Goal: Task Accomplishment & Management: Manage account settings

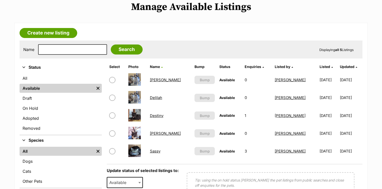
scroll to position [100, 0]
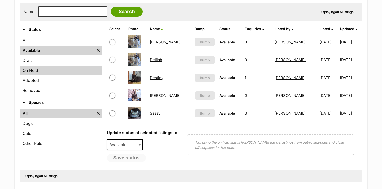
click at [25, 73] on link "On Hold" at bounding box center [61, 70] width 82 height 9
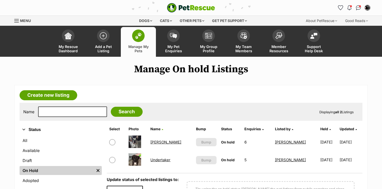
click at [166, 160] on link "Undertaker" at bounding box center [160, 160] width 20 height 5
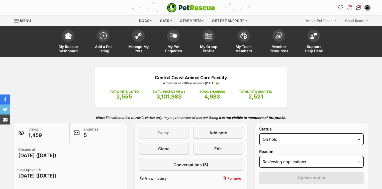
select select "reviewing_applications"
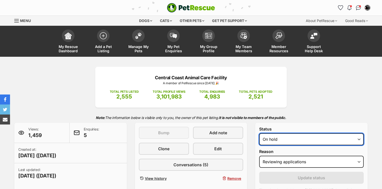
drag, startPoint x: 0, startPoint y: 0, endPoint x: 272, endPoint y: 140, distance: 306.2
click at [272, 140] on select "Draft - not available as listing has enquires Available On hold Adopted" at bounding box center [311, 139] width 104 height 12
select select "rehomed"
click at [259, 133] on select "Draft - not available as listing has enquires Available On hold Adopted" at bounding box center [311, 139] width 104 height 12
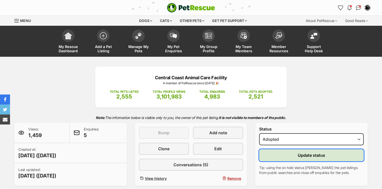
click at [294, 155] on button "Update status" at bounding box center [311, 156] width 104 height 12
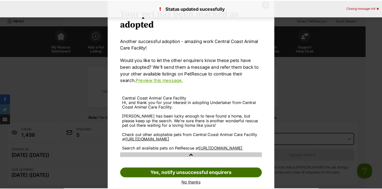
scroll to position [35, 0]
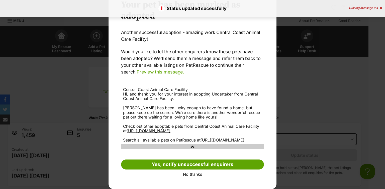
click at [196, 174] on link "No thanks" at bounding box center [192, 174] width 143 height 5
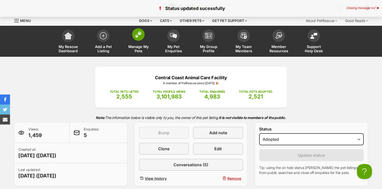
click at [138, 38] on img at bounding box center [138, 34] width 7 height 7
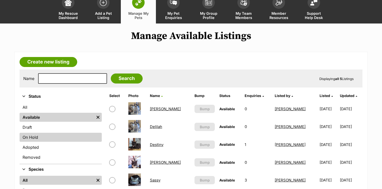
scroll to position [40, 0]
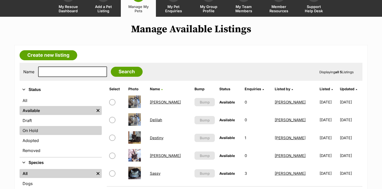
click at [37, 131] on link "On Hold" at bounding box center [61, 130] width 82 height 9
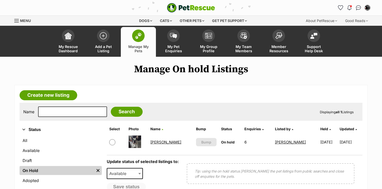
click at [159, 141] on link "Lollie" at bounding box center [165, 142] width 31 height 5
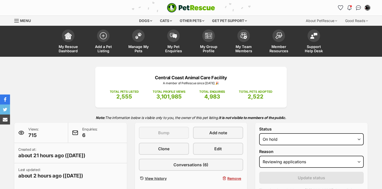
select select "reviewing_applications"
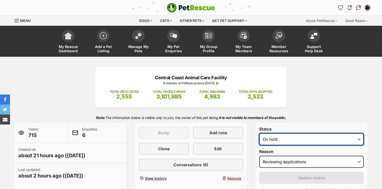
click at [283, 138] on select "Draft - not available as listing has enquires Available On hold Adopted" at bounding box center [311, 139] width 104 height 12
select select "rehomed"
click at [259, 133] on select "Draft - not available as listing has enquires Available On hold Adopted" at bounding box center [311, 139] width 104 height 12
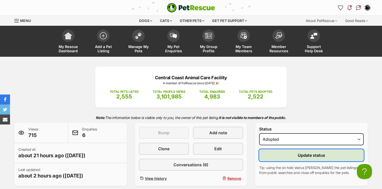
click at [285, 156] on button "Update status" at bounding box center [311, 156] width 104 height 12
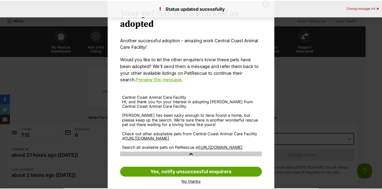
scroll to position [35, 0]
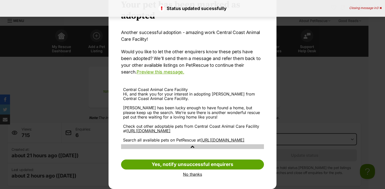
click at [196, 174] on link "No thanks" at bounding box center [192, 174] width 143 height 5
